Goal: Transaction & Acquisition: Purchase product/service

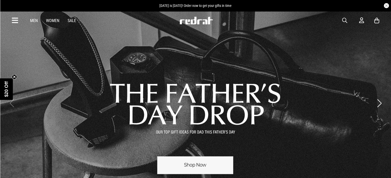
click at [33, 20] on link "Men" at bounding box center [34, 20] width 8 height 5
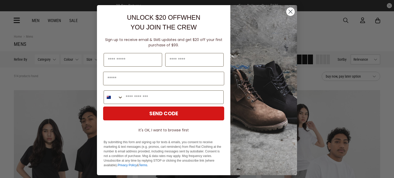
click at [288, 12] on circle "Close dialog" at bounding box center [291, 11] width 8 height 8
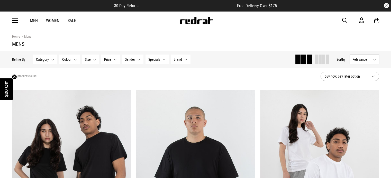
click at [35, 20] on link "Men" at bounding box center [34, 20] width 8 height 5
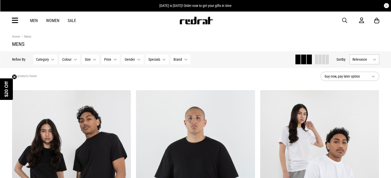
click at [14, 19] on icon at bounding box center [15, 20] width 6 height 8
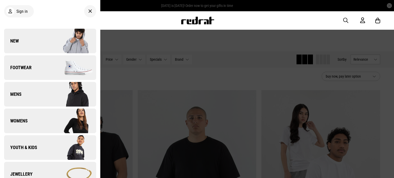
click at [36, 64] on link "Footwear" at bounding box center [50, 67] width 92 height 25
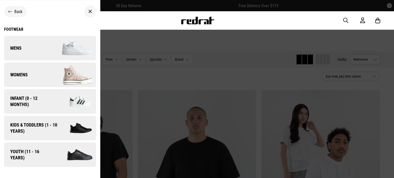
click at [65, 52] on img at bounding box center [73, 48] width 46 height 26
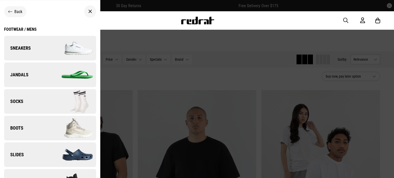
click at [68, 47] on img at bounding box center [73, 48] width 46 height 26
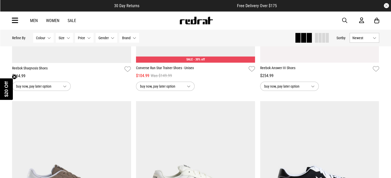
scroll to position [1188, 0]
